Goal: Information Seeking & Learning: Learn about a topic

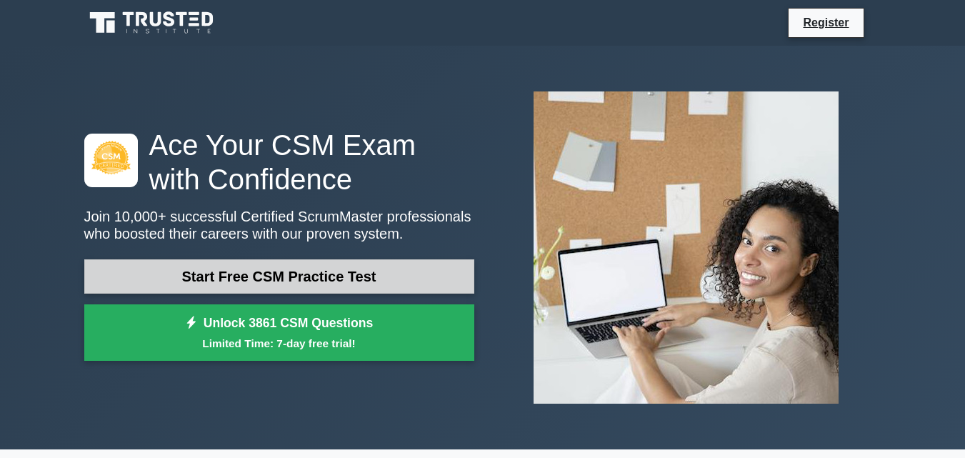
click at [179, 281] on link "Start Free CSM Practice Test" at bounding box center [279, 276] width 390 height 34
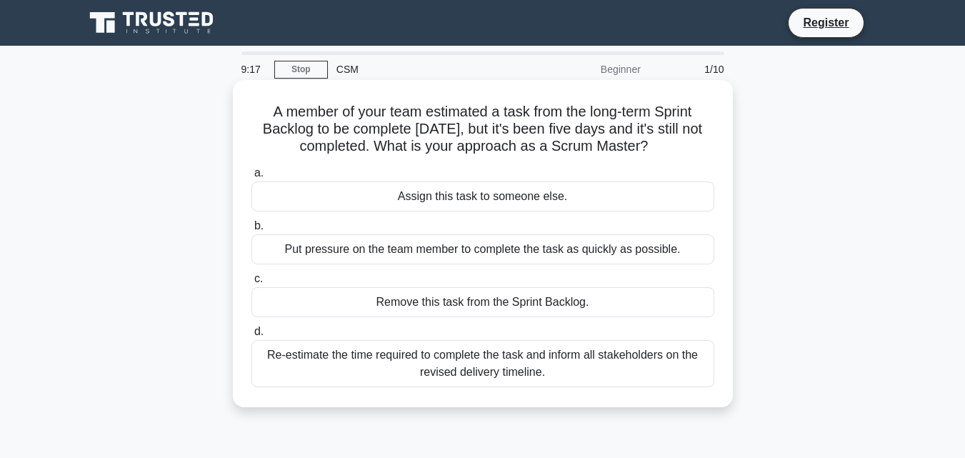
click at [517, 364] on div "Re-estimate the time required to complete the task and inform all stakeholders …" at bounding box center [482, 363] width 463 height 47
click at [251, 337] on input "d. Re-estimate the time required to complete the task and inform all stakeholde…" at bounding box center [251, 331] width 0 height 9
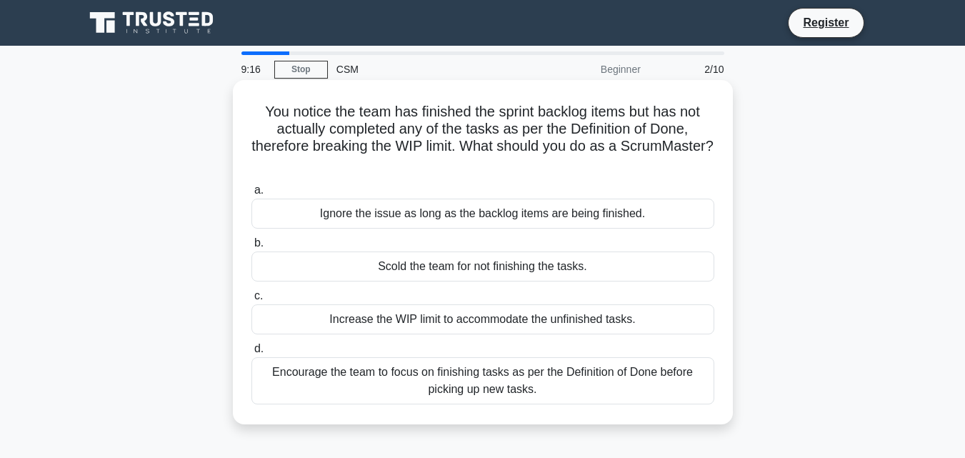
click at [477, 375] on div "Encourage the team to focus on finishing tasks as per the Definition of Done be…" at bounding box center [482, 380] width 463 height 47
click at [251, 354] on input "d. Encourage the team to focus on finishing tasks as per the Definition of Done…" at bounding box center [251, 348] width 0 height 9
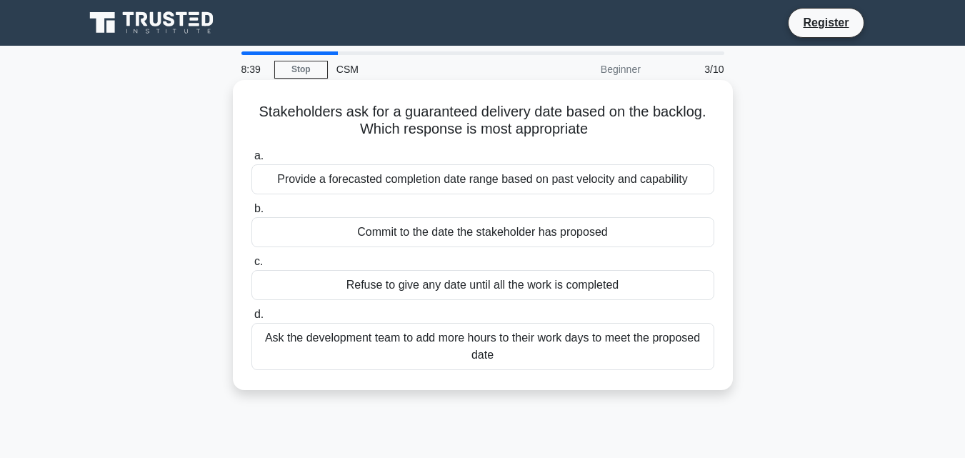
click at [541, 176] on div "Provide a forecasted completion date range based on past velocity and capability" at bounding box center [482, 179] width 463 height 30
click at [251, 161] on input "a. Provide a forecasted completion date range based on past velocity and capabi…" at bounding box center [251, 155] width 0 height 9
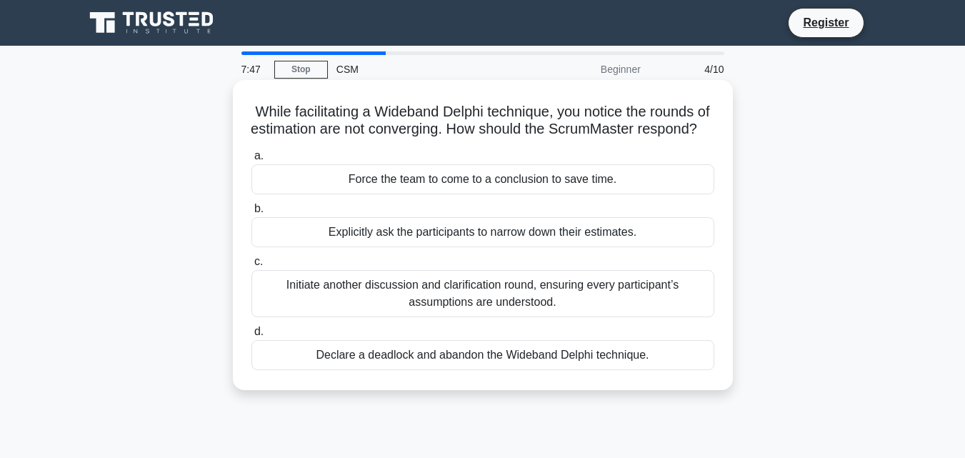
click at [497, 313] on div "Initiate another discussion and clarification round, ensuring every participant…" at bounding box center [482, 293] width 463 height 47
click at [251, 266] on input "c. Initiate another discussion and clarification round, ensuring every particip…" at bounding box center [251, 261] width 0 height 9
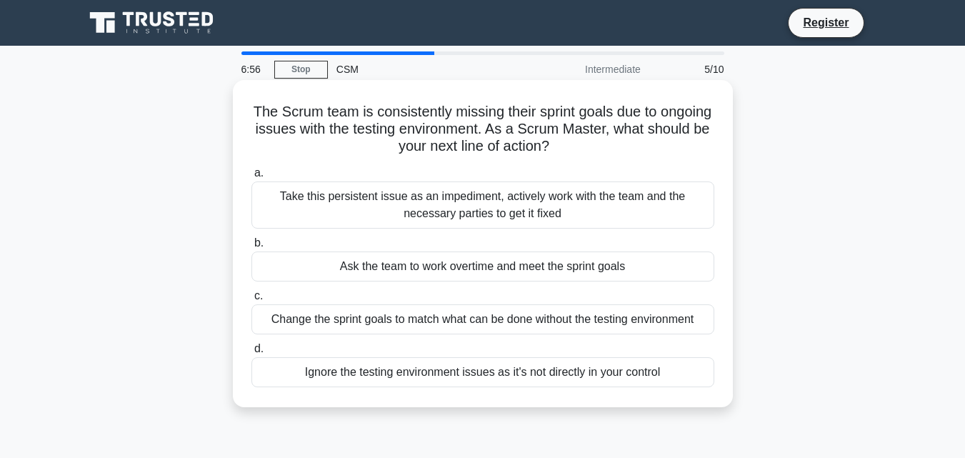
click at [488, 208] on div "Take this persistent issue as an impediment, actively work with the team and th…" at bounding box center [482, 204] width 463 height 47
click at [251, 178] on input "a. Take this persistent issue as an impediment, actively work with the team and…" at bounding box center [251, 173] width 0 height 9
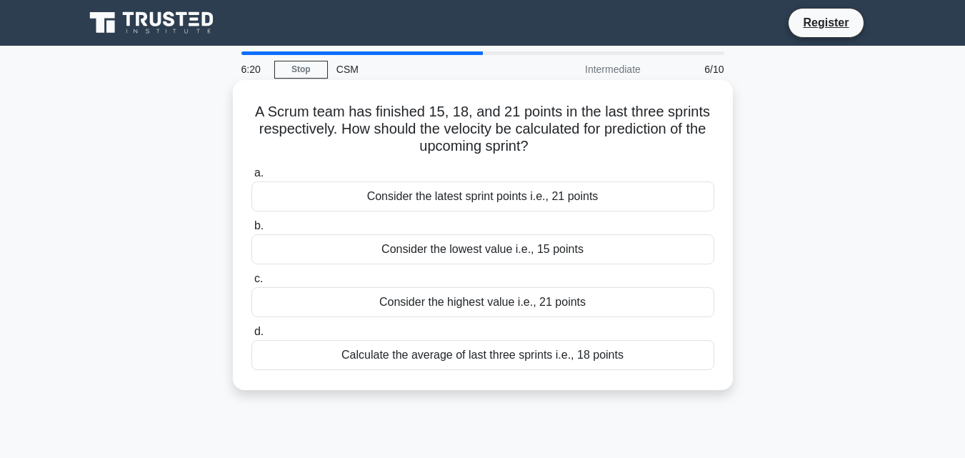
click at [499, 355] on div "Calculate the average of last three sprints i.e., 18 points" at bounding box center [482, 355] width 463 height 30
click at [251, 337] on input "d. Calculate the average of last three sprints i.e., 18 points" at bounding box center [251, 331] width 0 height 9
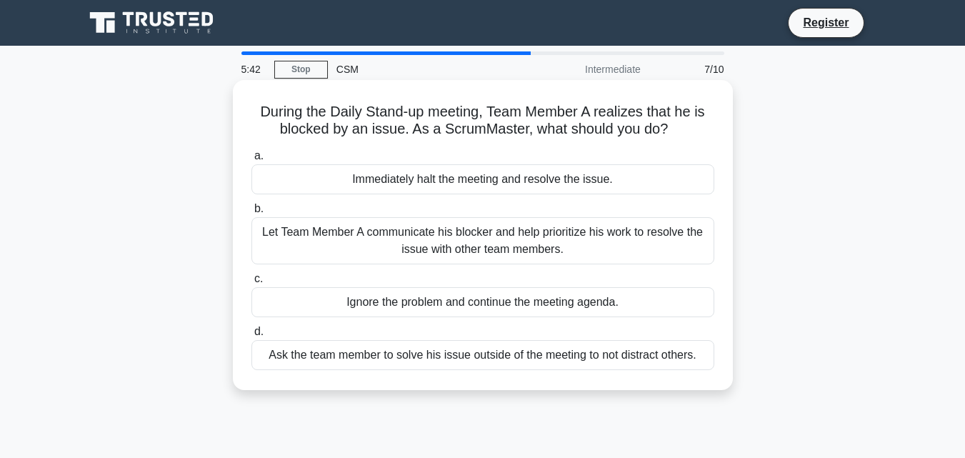
click at [466, 233] on div "Let Team Member A communicate his blocker and help prioritize his work to resol…" at bounding box center [482, 240] width 463 height 47
click at [251, 214] on input "b. Let Team Member A communicate his blocker and help prioritize his work to re…" at bounding box center [251, 208] width 0 height 9
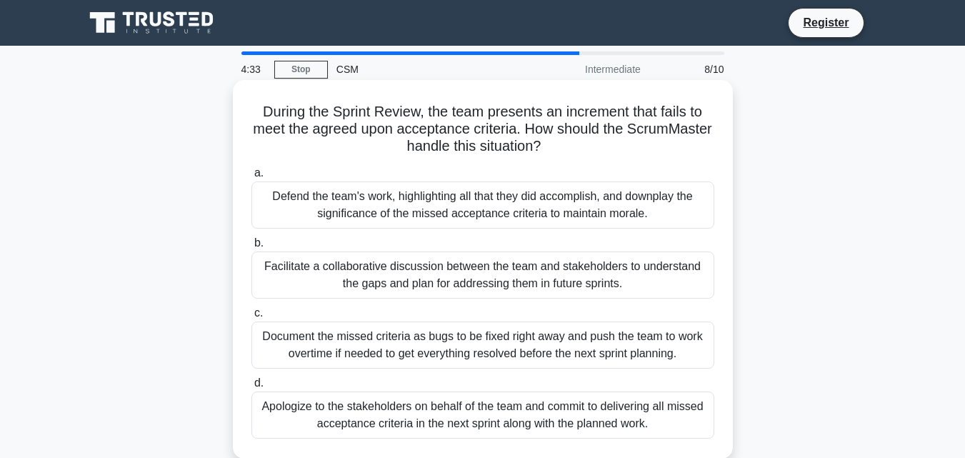
click at [569, 421] on div "Apologize to the stakeholders on behalf of the team and commit to delivering al…" at bounding box center [482, 415] width 463 height 47
click at [251, 388] on input "d. Apologize to the stakeholders on behalf of the team and commit to delivering…" at bounding box center [251, 383] width 0 height 9
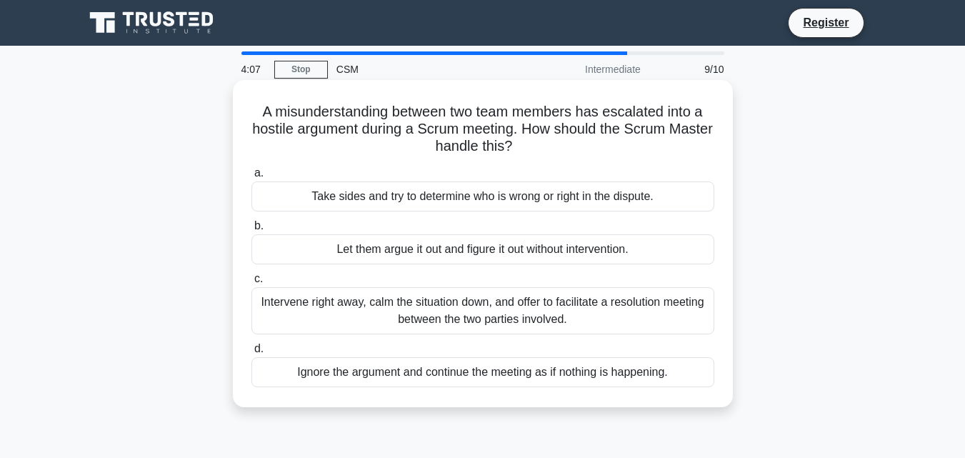
click at [466, 313] on div "Intervene right away, calm the situation down, and offer to facilitate a resolu…" at bounding box center [482, 310] width 463 height 47
click at [251, 284] on input "c. Intervene right away, calm the situation down, and offer to facilitate a res…" at bounding box center [251, 278] width 0 height 9
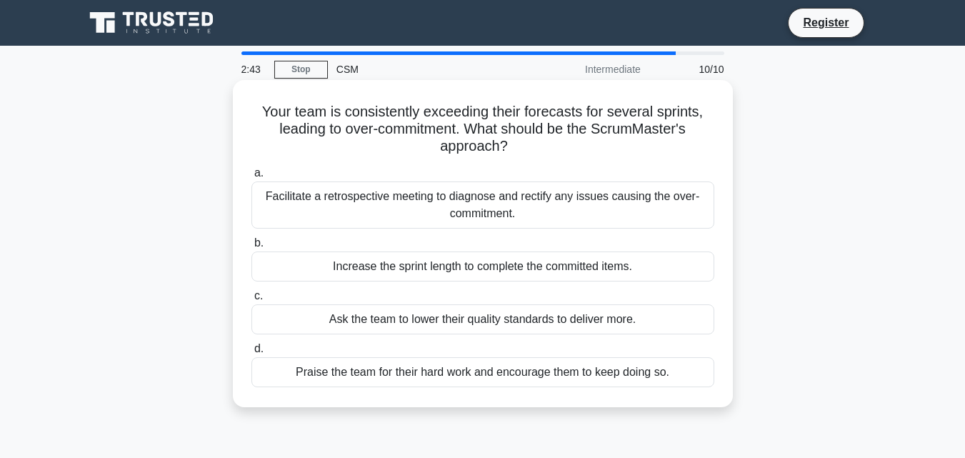
click at [367, 198] on div "Facilitate a retrospective meeting to diagnose and rectify any issues causing t…" at bounding box center [482, 204] width 463 height 47
click at [251, 178] on input "a. Facilitate a retrospective meeting to diagnose and rectify any issues causin…" at bounding box center [251, 173] width 0 height 9
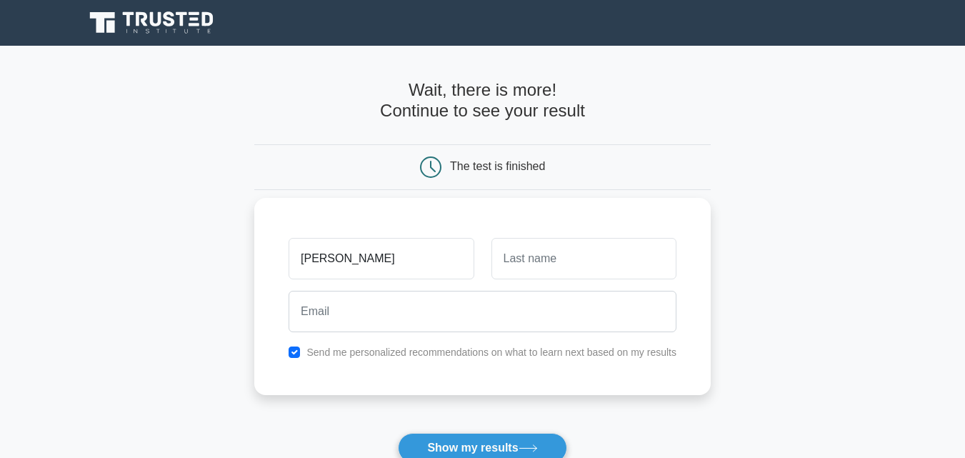
type input "[PERSON_NAME]"
click at [554, 259] on input "text" at bounding box center [584, 258] width 185 height 41
type input "sadiq"
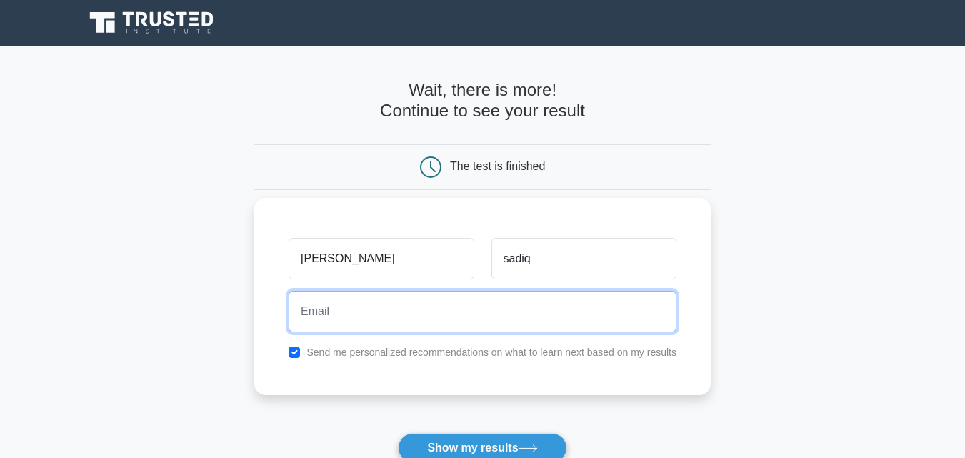
click at [353, 298] on input "email" at bounding box center [483, 311] width 388 height 41
type input "soniauetian12@gmail.com"
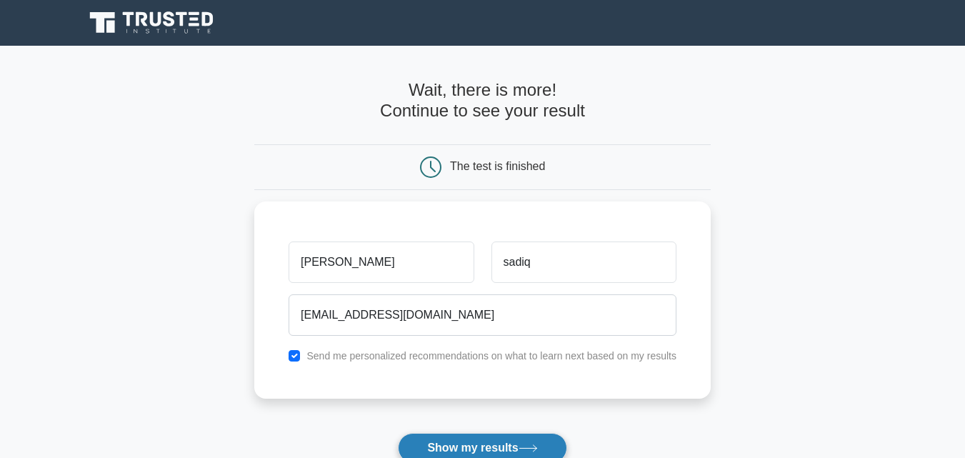
click at [455, 442] on button "Show my results" at bounding box center [482, 448] width 169 height 30
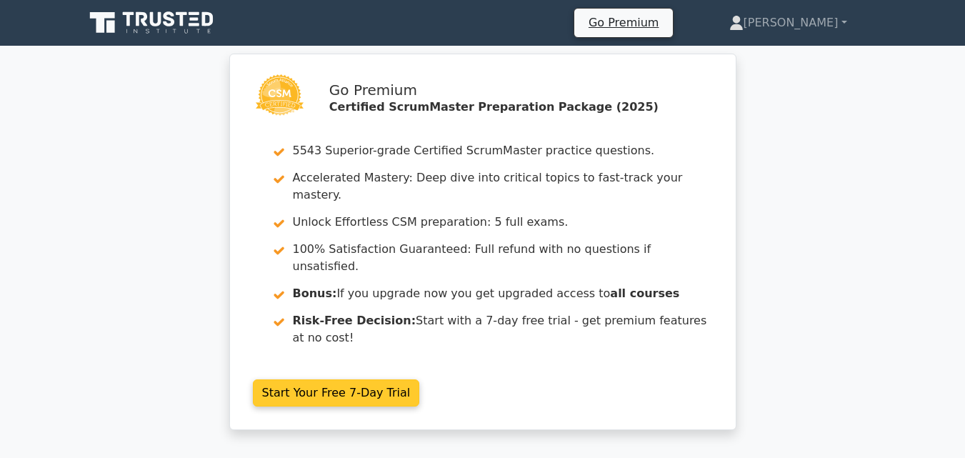
scroll to position [71, 0]
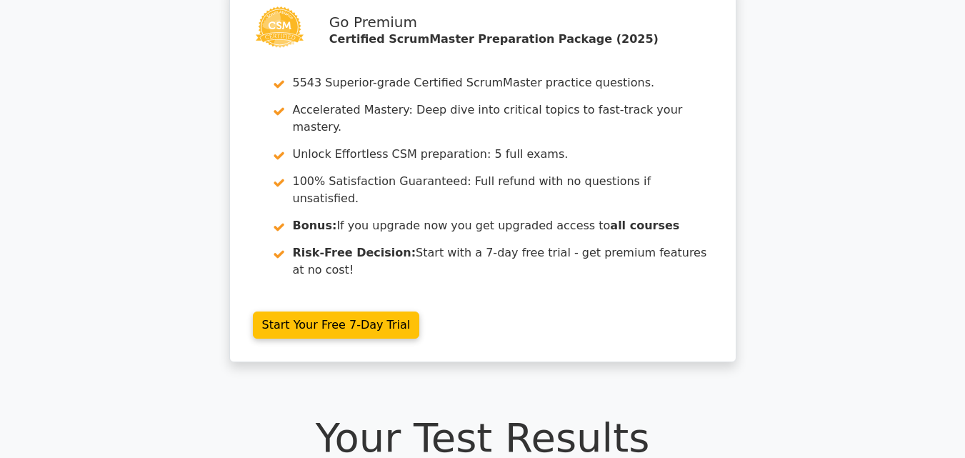
click at [503, 414] on h1 "Your Test Results" at bounding box center [482, 438] width 797 height 48
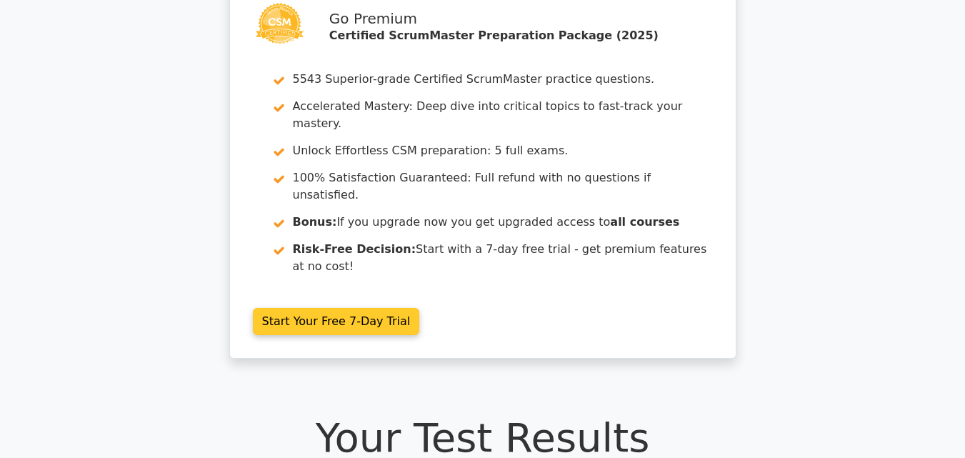
click at [339, 308] on link "Start Your Free 7-Day Trial" at bounding box center [336, 321] width 167 height 27
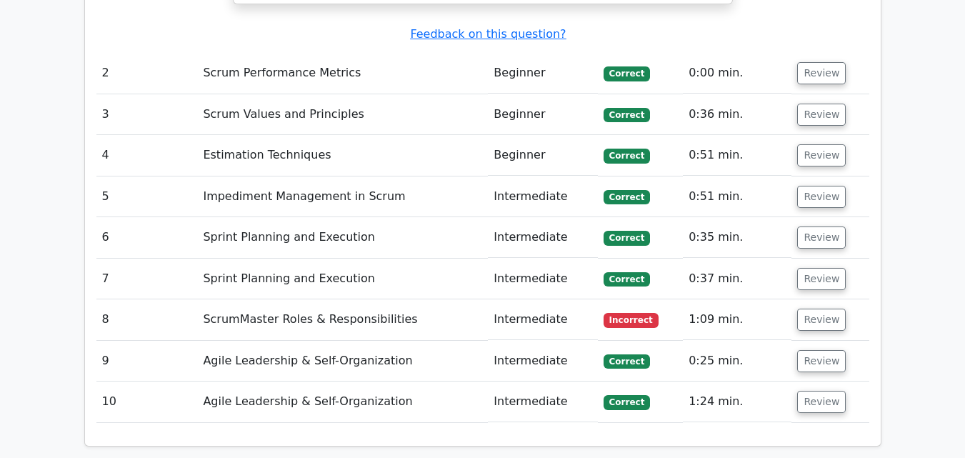
scroll to position [1899, 0]
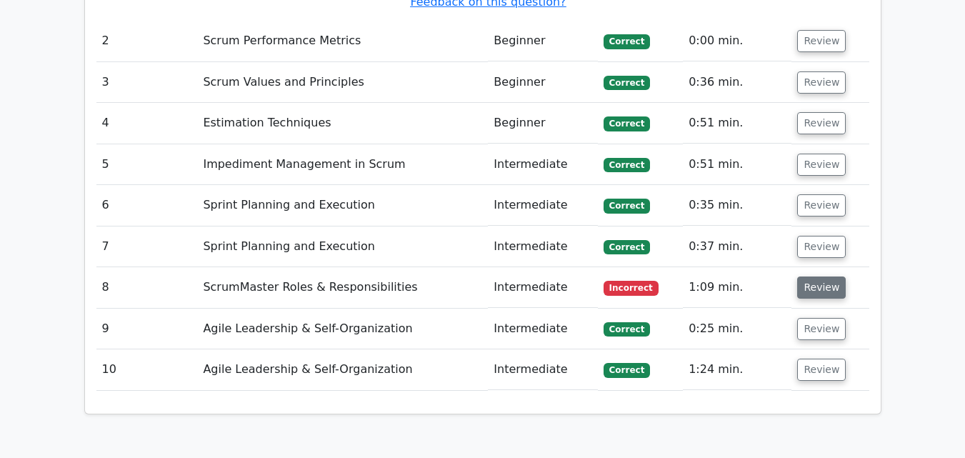
click at [821, 276] on button "Review" at bounding box center [821, 287] width 49 height 22
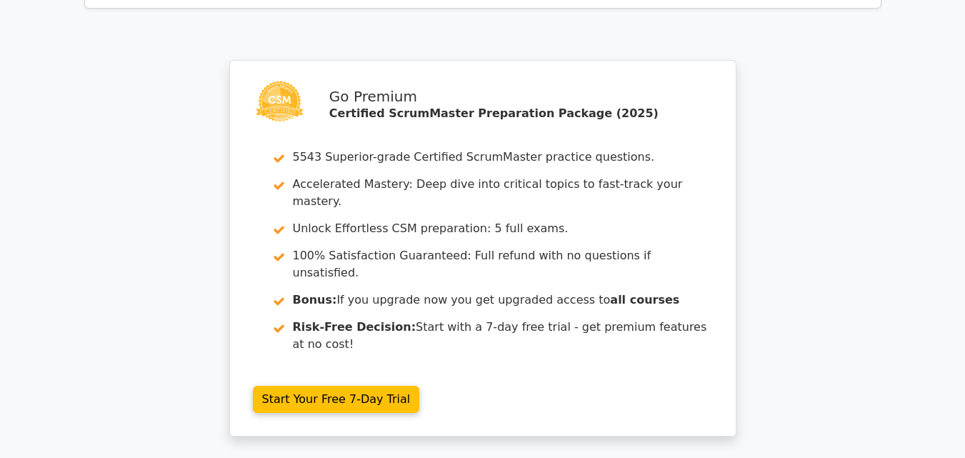
scroll to position [3102, 0]
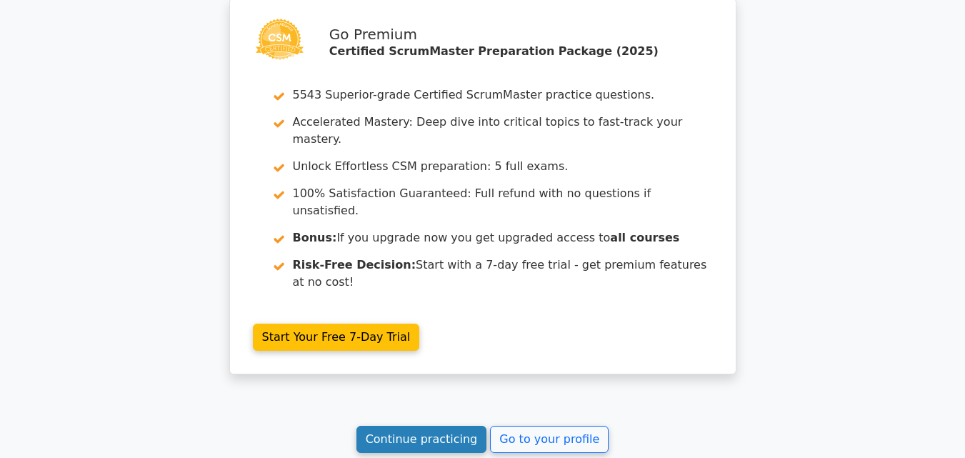
click at [412, 426] on link "Continue practicing" at bounding box center [422, 439] width 131 height 27
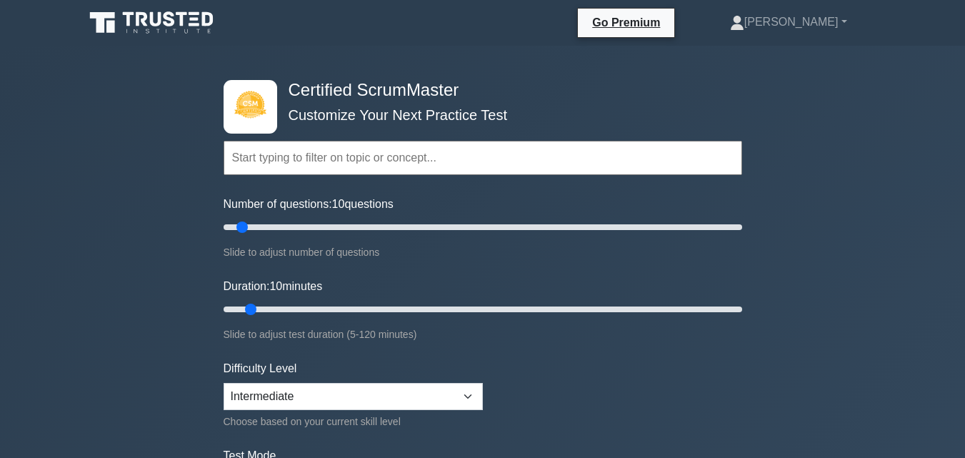
click at [382, 161] on input "text" at bounding box center [483, 158] width 519 height 34
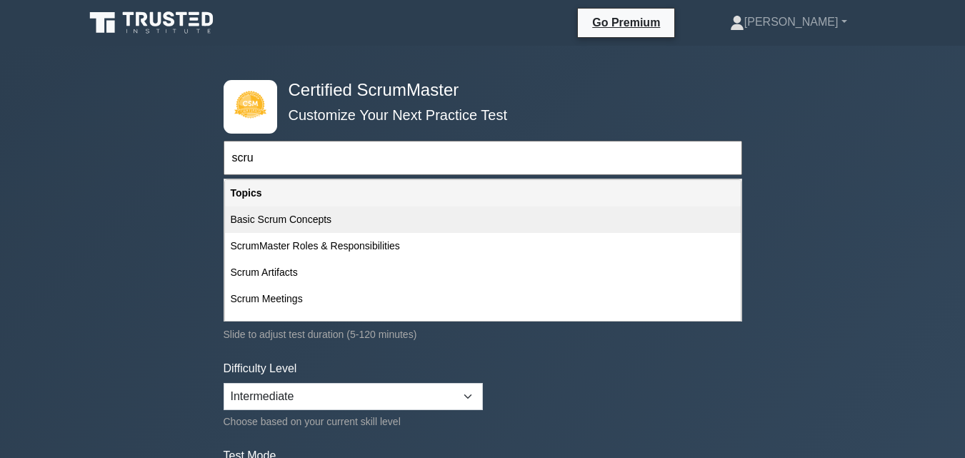
click at [315, 219] on div "Basic Scrum Concepts" at bounding box center [483, 219] width 516 height 26
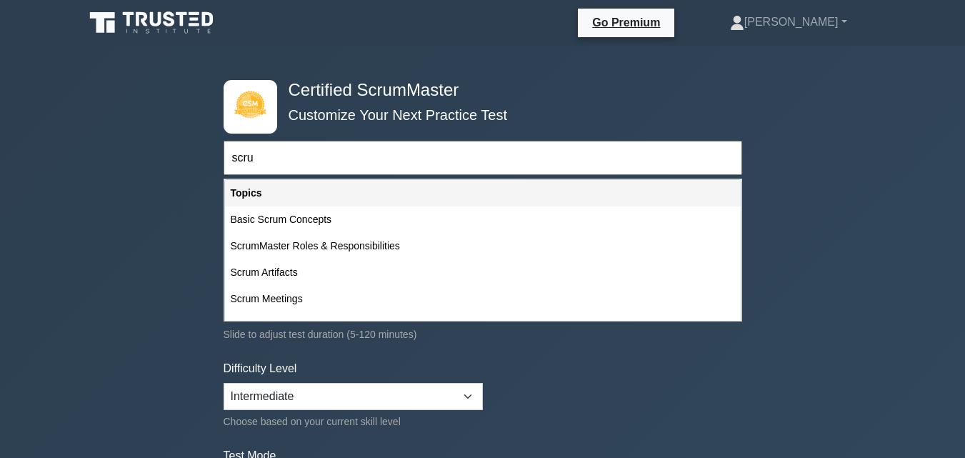
type input "Basic Scrum Concepts"
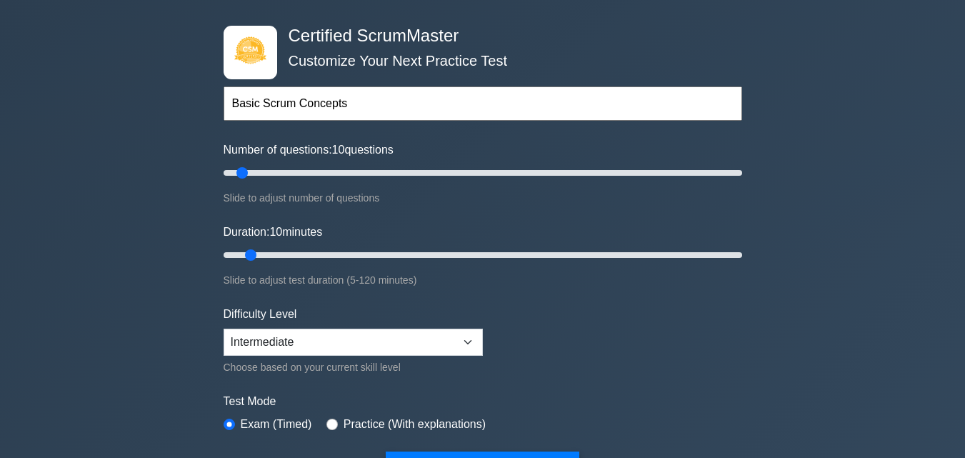
scroll to position [143, 0]
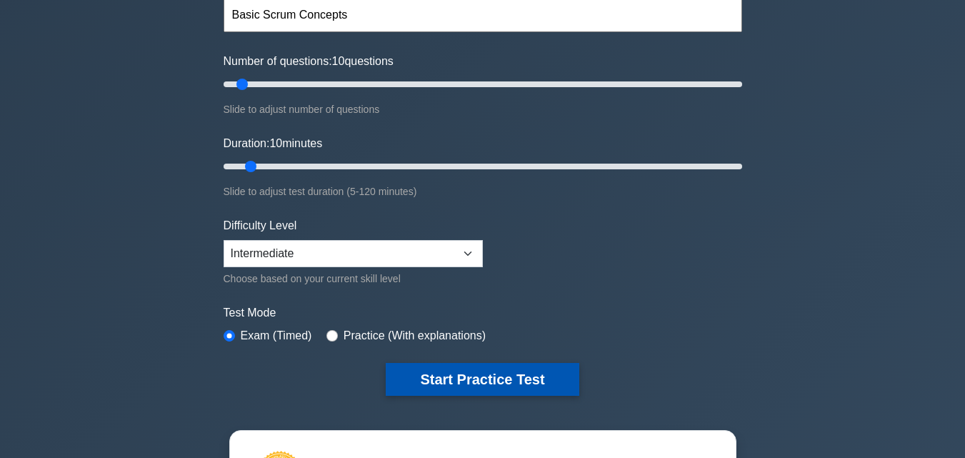
drag, startPoint x: 510, startPoint y: 379, endPoint x: 512, endPoint y: 389, distance: 10.2
click at [510, 380] on button "Start Practice Test" at bounding box center [482, 379] width 193 height 33
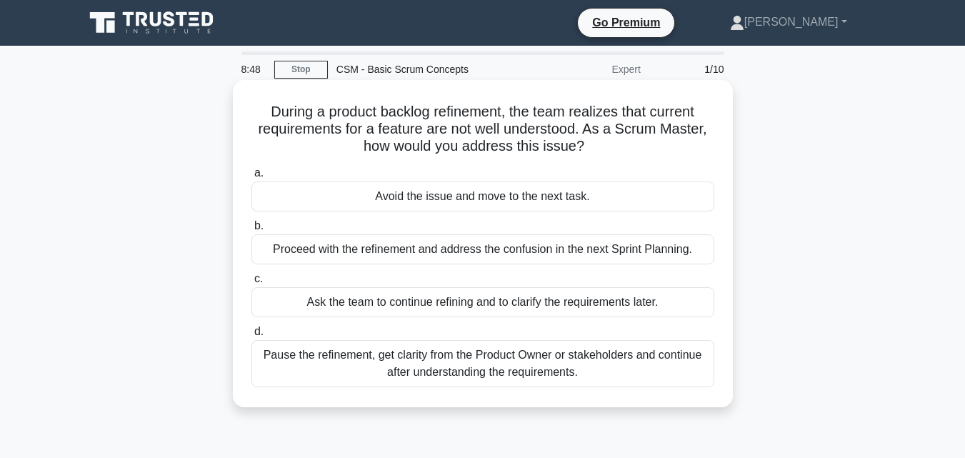
click at [506, 242] on div "Proceed with the refinement and address the confusion in the next Sprint Planni…" at bounding box center [482, 249] width 463 height 30
click at [251, 231] on input "b. Proceed with the refinement and address the confusion in the next Sprint Pla…" at bounding box center [251, 225] width 0 height 9
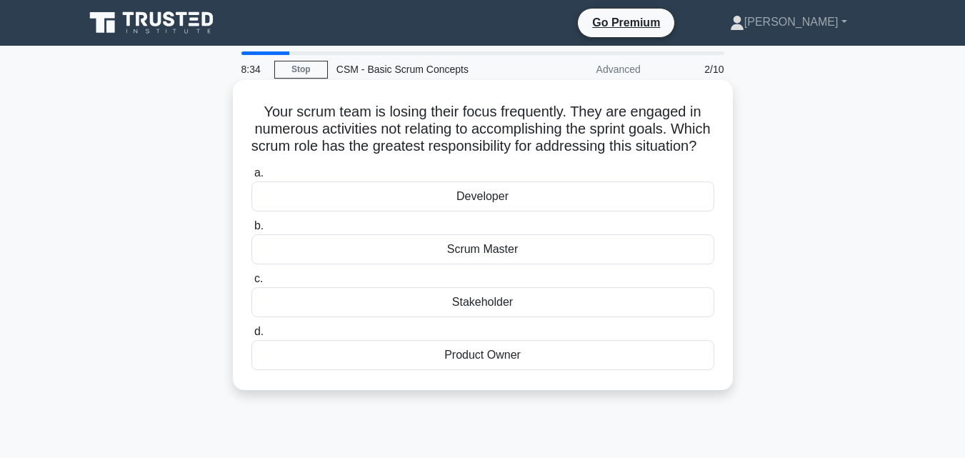
click at [488, 264] on div "Scrum Master" at bounding box center [482, 249] width 463 height 30
click at [251, 231] on input "b. Scrum Master" at bounding box center [251, 225] width 0 height 9
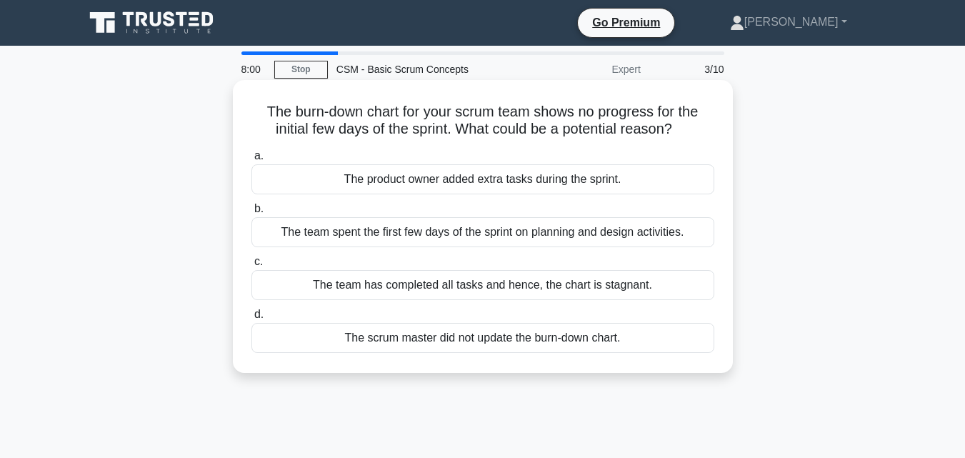
click at [469, 338] on div "The scrum master did not update the burn-down chart." at bounding box center [482, 338] width 463 height 30
click at [251, 319] on input "d. The scrum master did not update the burn-down chart." at bounding box center [251, 314] width 0 height 9
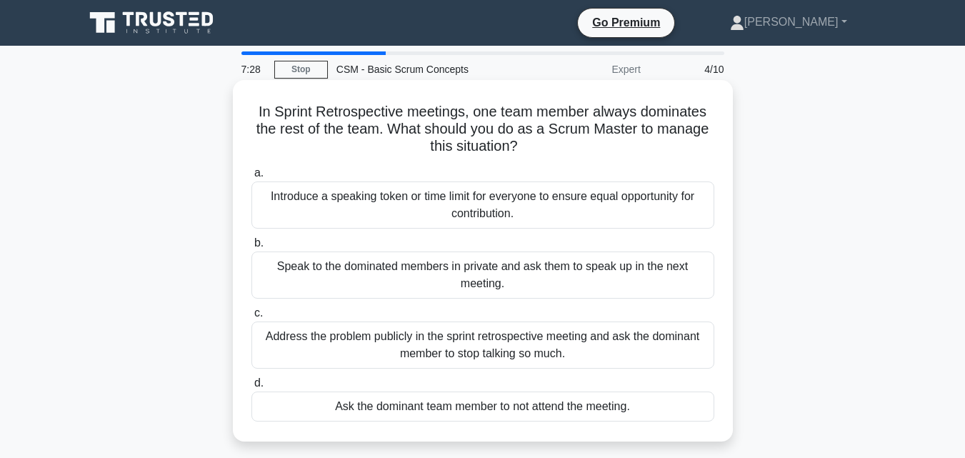
click at [479, 201] on div "Introduce a speaking token or time limit for everyone to ensure equal opportuni…" at bounding box center [482, 204] width 463 height 47
click at [251, 178] on input "a. Introduce a speaking token or time limit for everyone to ensure equal opport…" at bounding box center [251, 173] width 0 height 9
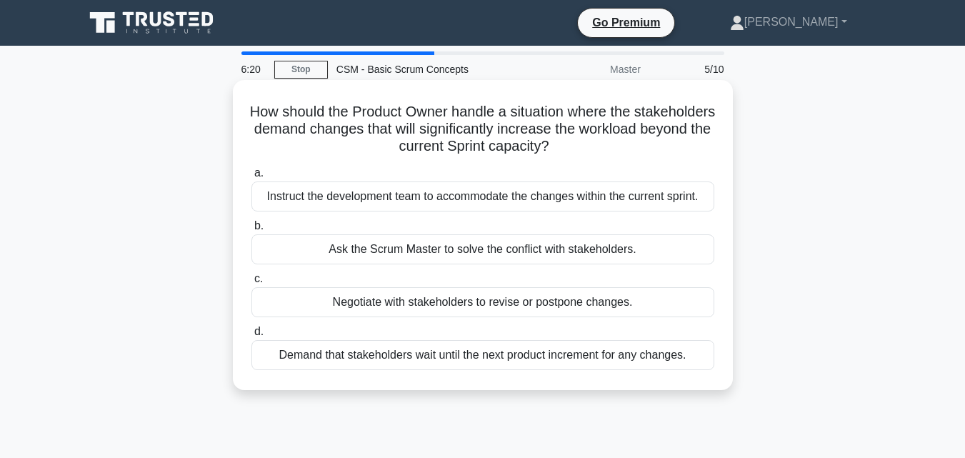
click at [504, 304] on div "Negotiate with stakeholders to revise or postpone changes." at bounding box center [482, 302] width 463 height 30
click at [251, 284] on input "c. Negotiate with stakeholders to revise or postpone changes." at bounding box center [251, 278] width 0 height 9
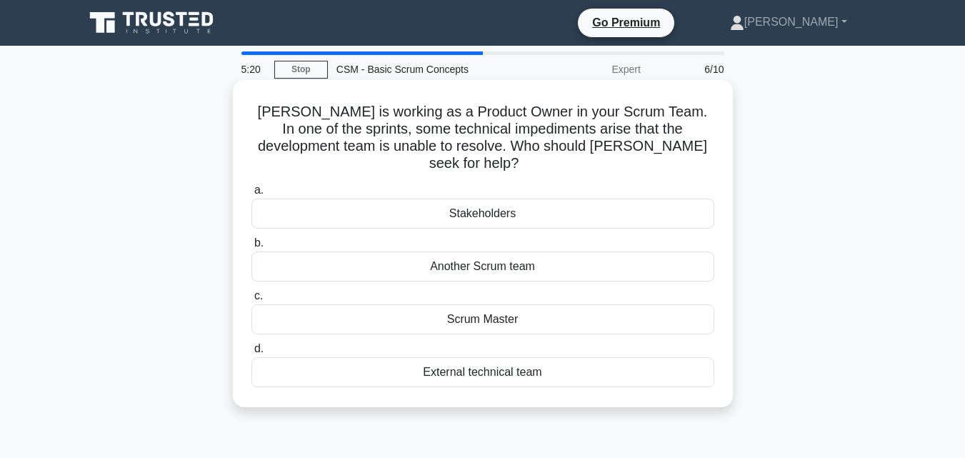
click at [481, 357] on div "External technical team" at bounding box center [482, 372] width 463 height 30
click at [251, 354] on input "d. External technical team" at bounding box center [251, 348] width 0 height 9
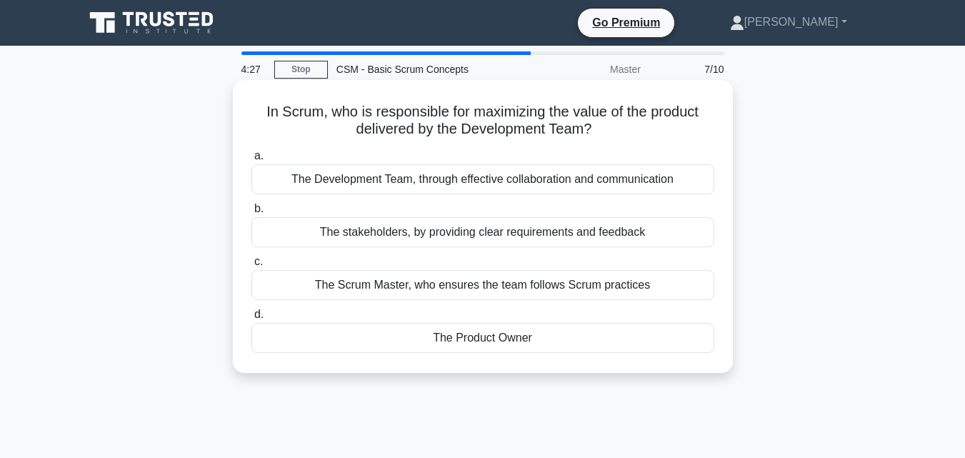
click at [467, 285] on div "The Scrum Master, who ensures the team follows Scrum practices" at bounding box center [482, 285] width 463 height 30
click at [251, 266] on input "c. The Scrum Master, who ensures the team follows Scrum practices" at bounding box center [251, 261] width 0 height 9
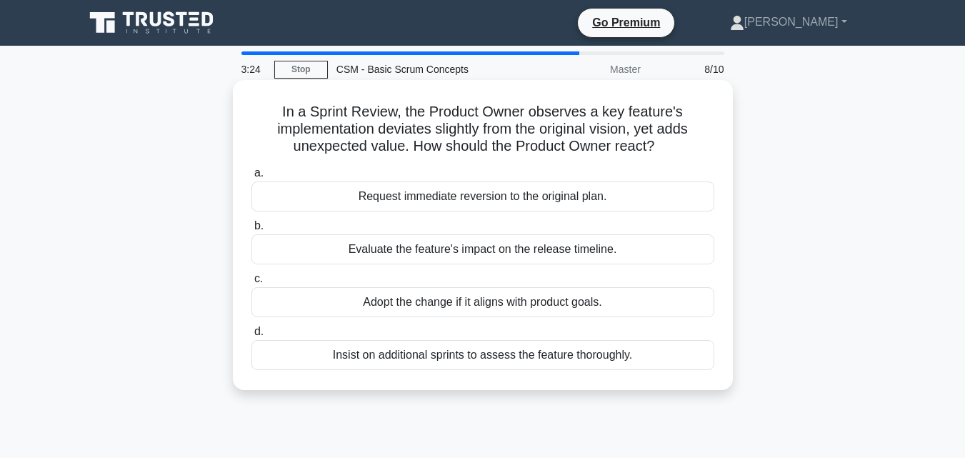
click at [443, 249] on div "Evaluate the feature's impact on the release timeline." at bounding box center [482, 249] width 463 height 30
click at [251, 231] on input "b. Evaluate the feature's impact on the release timeline." at bounding box center [251, 225] width 0 height 9
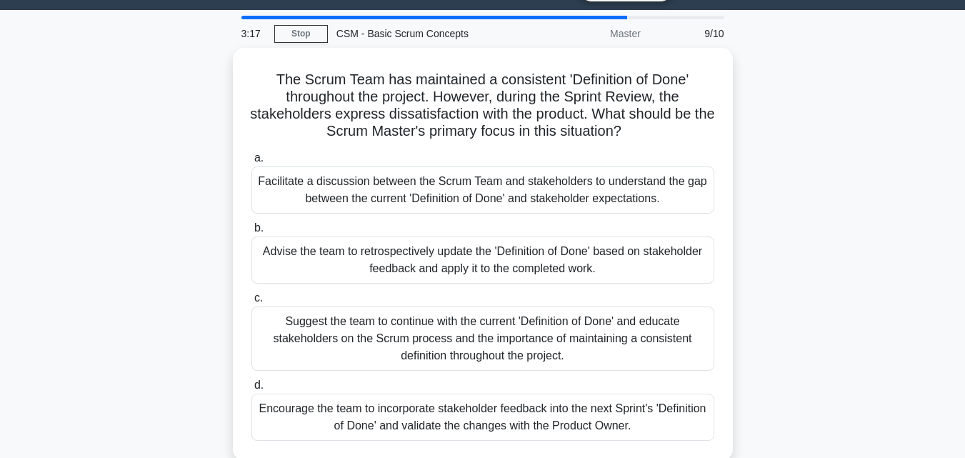
scroll to position [34, 0]
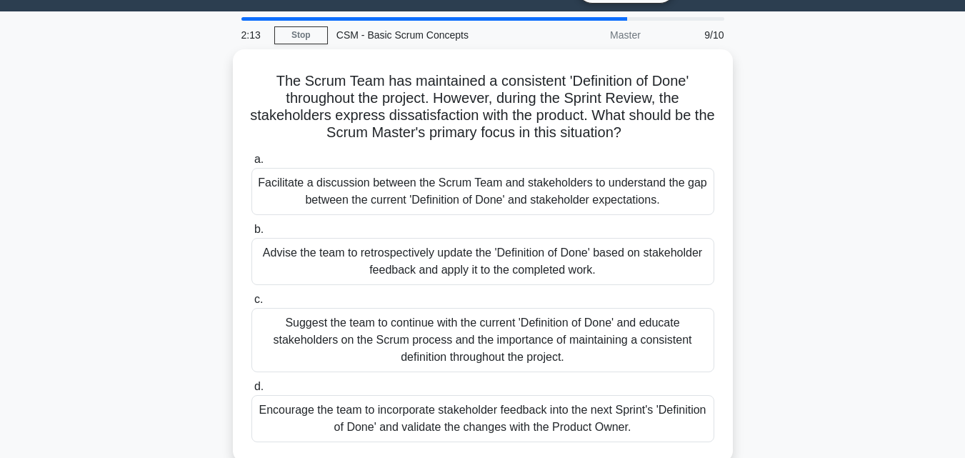
click at [477, 417] on div "Encourage the team to incorporate stakeholder feedback into the next Sprint's '…" at bounding box center [482, 418] width 463 height 47
click at [251, 392] on input "d. Encourage the team to incorporate stakeholder feedback into the next Sprint'…" at bounding box center [251, 386] width 0 height 9
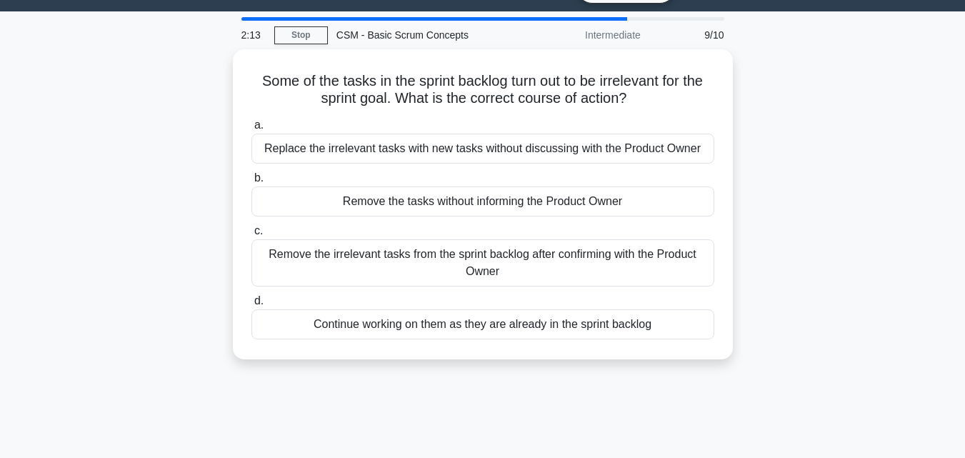
scroll to position [0, 0]
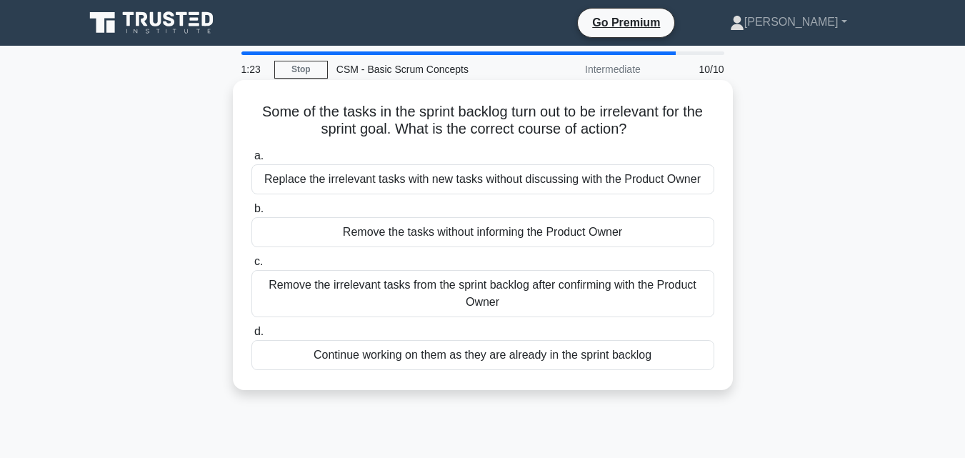
click at [467, 297] on div "Remove the irrelevant tasks from the sprint backlog after confirming with the P…" at bounding box center [482, 293] width 463 height 47
click at [251, 266] on input "c. Remove the irrelevant tasks from the sprint backlog after confirming with th…" at bounding box center [251, 261] width 0 height 9
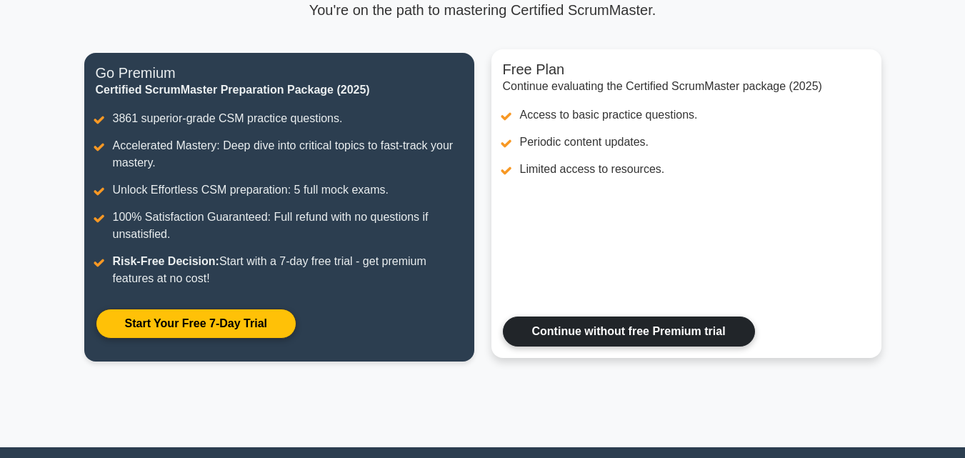
click at [581, 327] on link "Continue without free Premium trial" at bounding box center [629, 332] width 252 height 30
